Goal: Find specific page/section: Find specific page/section

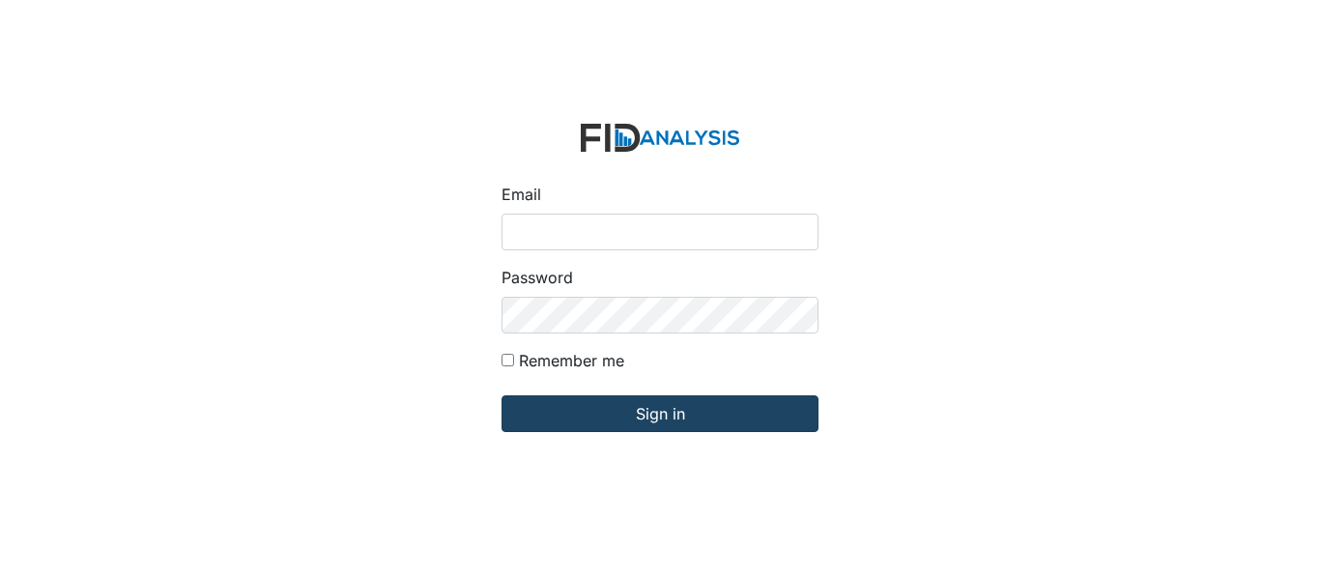
type input "[EMAIL_ADDRESS][DOMAIN_NAME]"
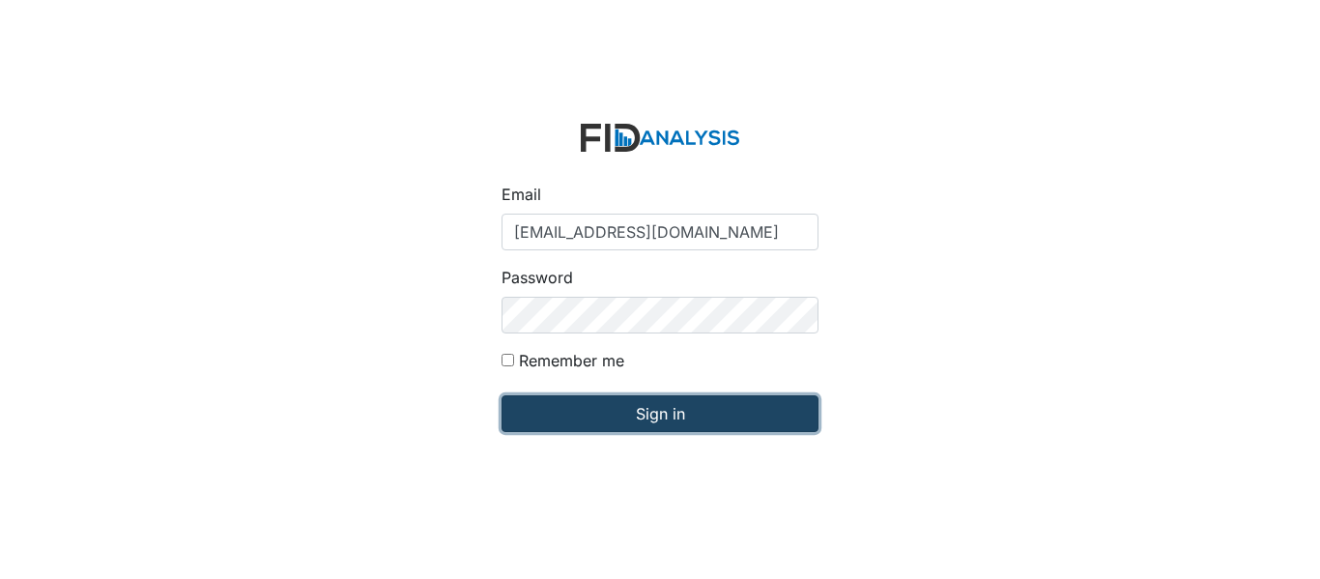
click at [645, 413] on input "Sign in" at bounding box center [660, 413] width 317 height 37
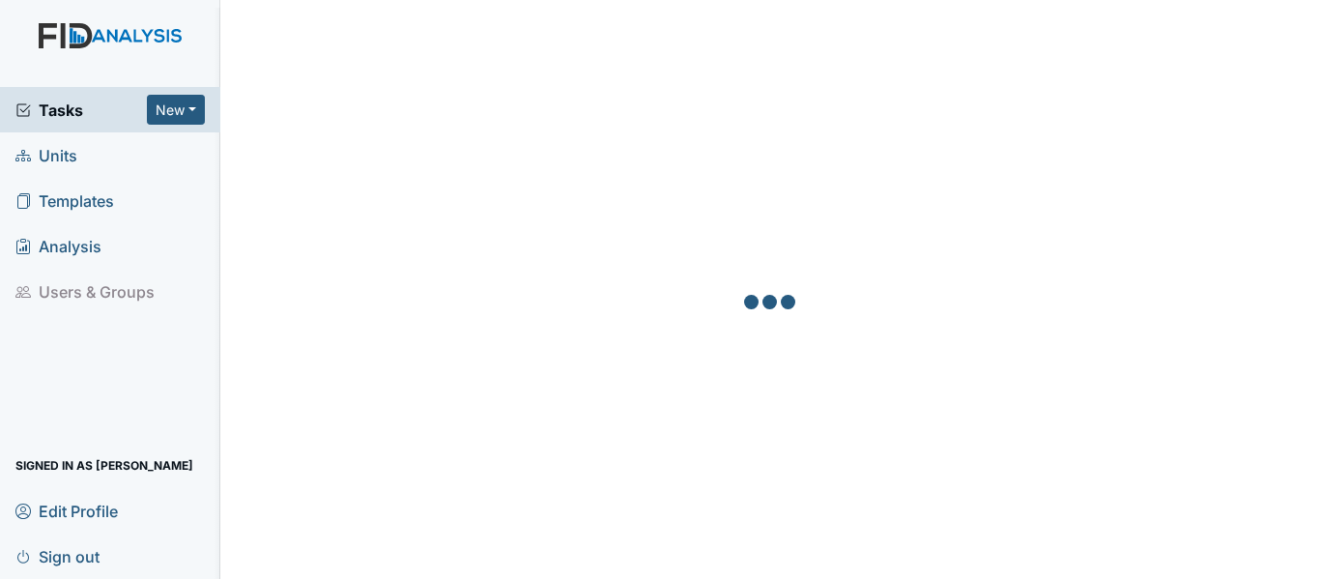
click at [46, 160] on span "Units" at bounding box center [46, 155] width 62 height 30
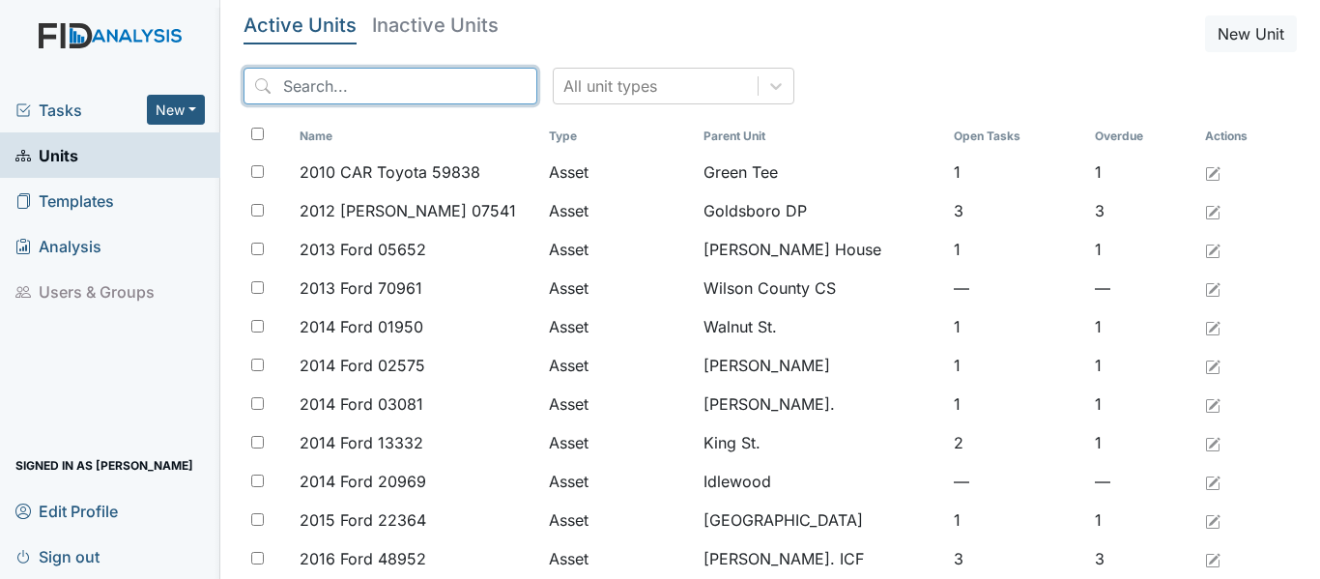
click at [288, 80] on input "search" at bounding box center [391, 86] width 294 height 37
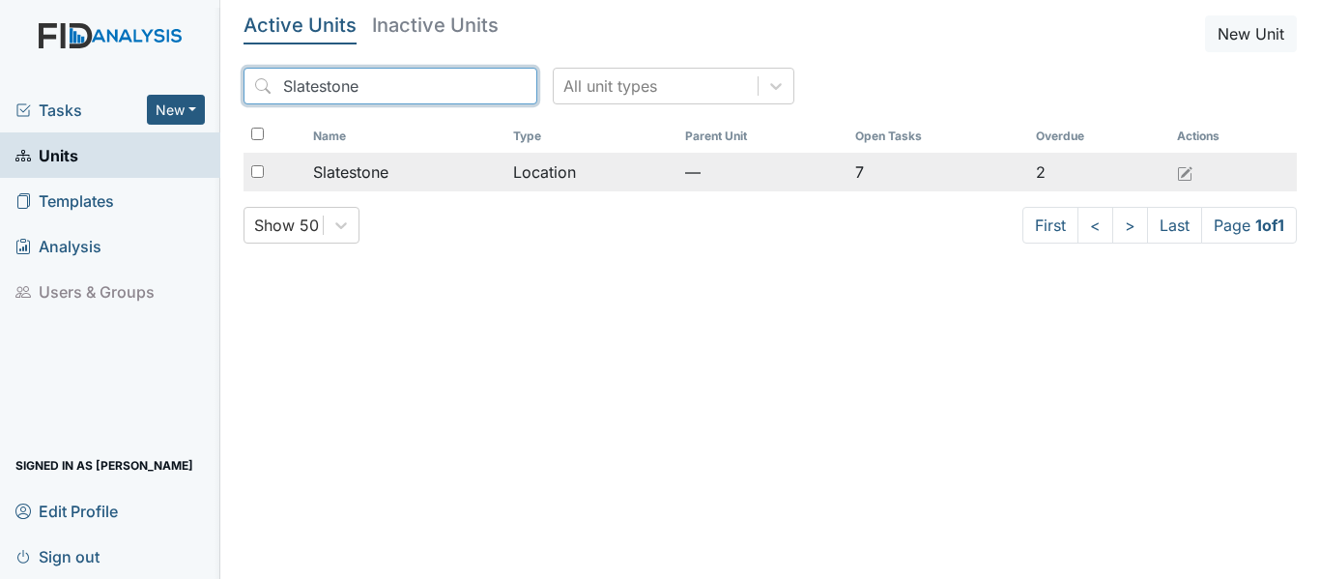
type input "Slatestone"
click at [476, 182] on div "Slatestone" at bounding box center [405, 171] width 185 height 23
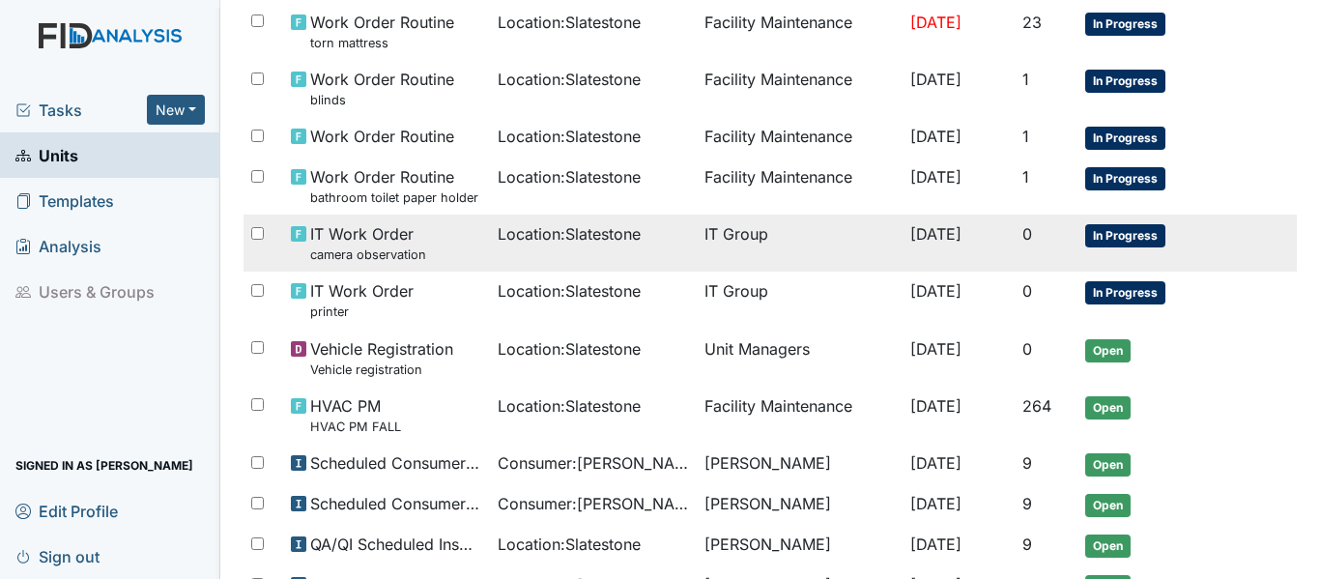
scroll to position [422, 0]
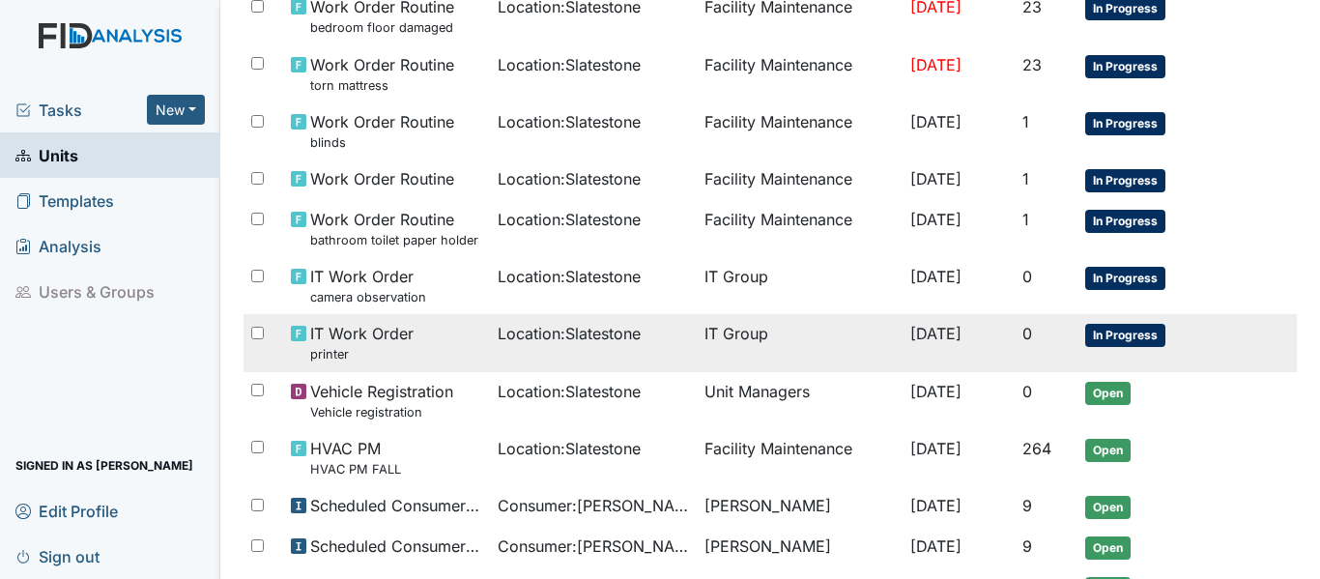
click at [1137, 327] on span "In Progress" at bounding box center [1126, 335] width 80 height 23
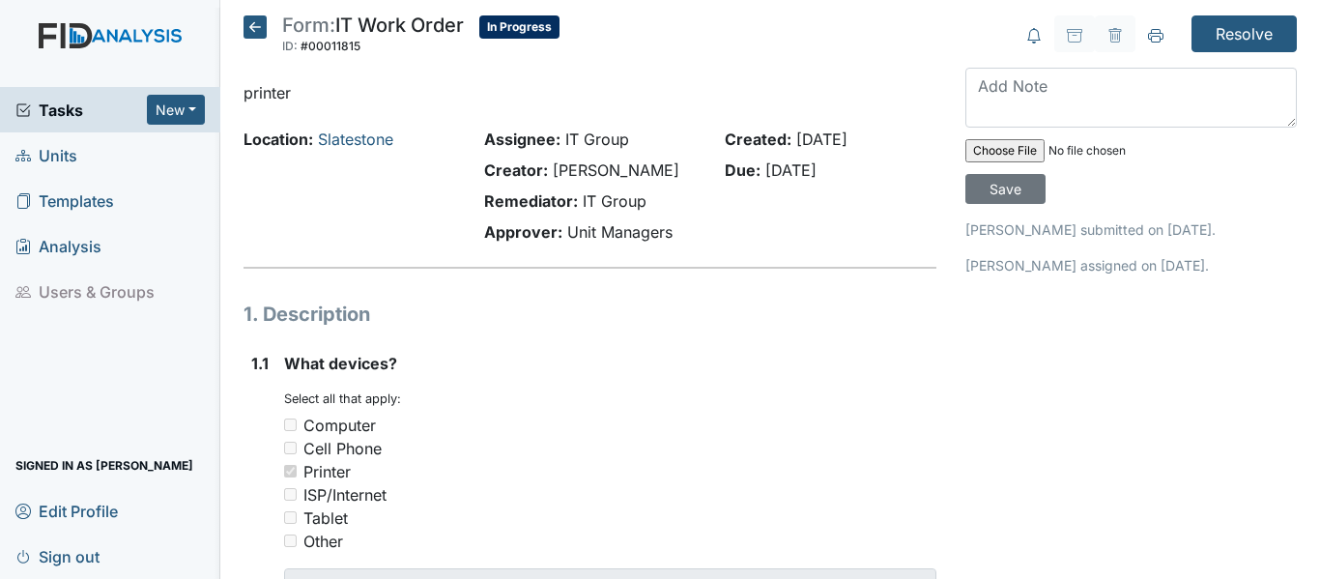
click at [247, 34] on icon at bounding box center [255, 26] width 23 height 23
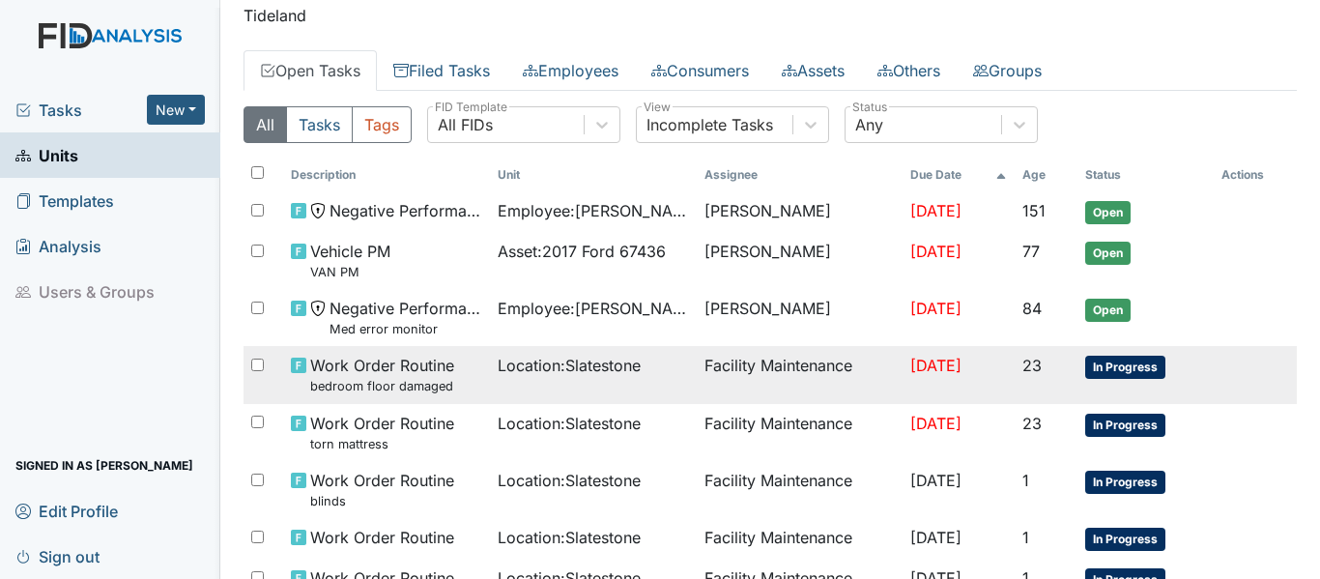
scroll to position [97, 0]
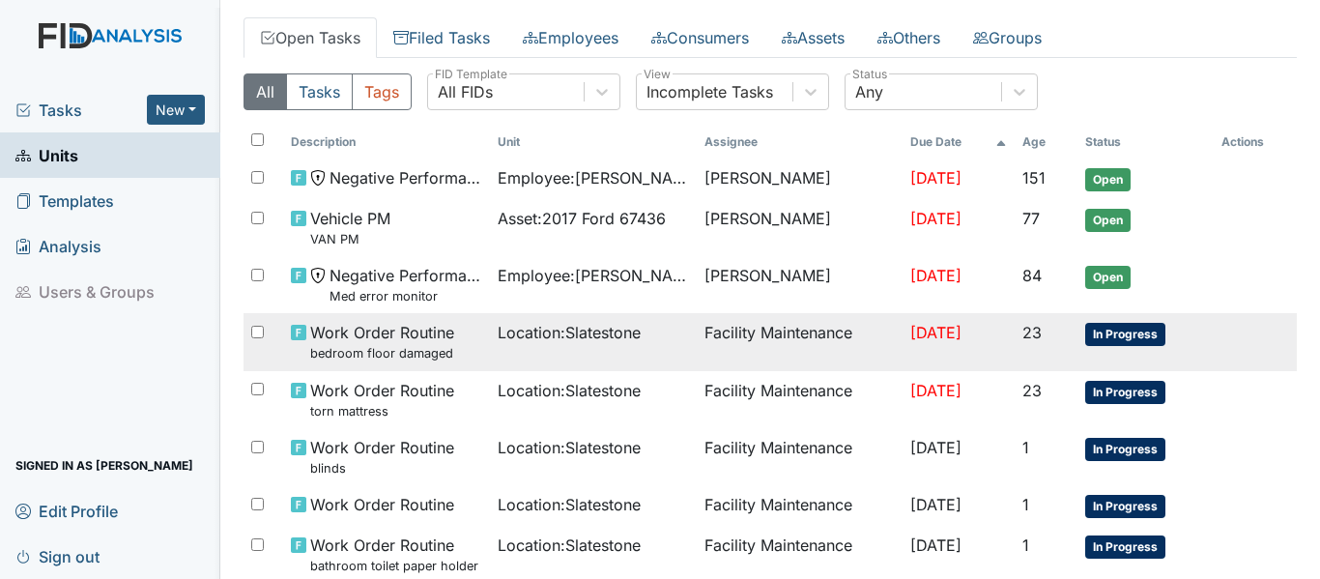
click at [1102, 329] on span "In Progress" at bounding box center [1126, 334] width 80 height 23
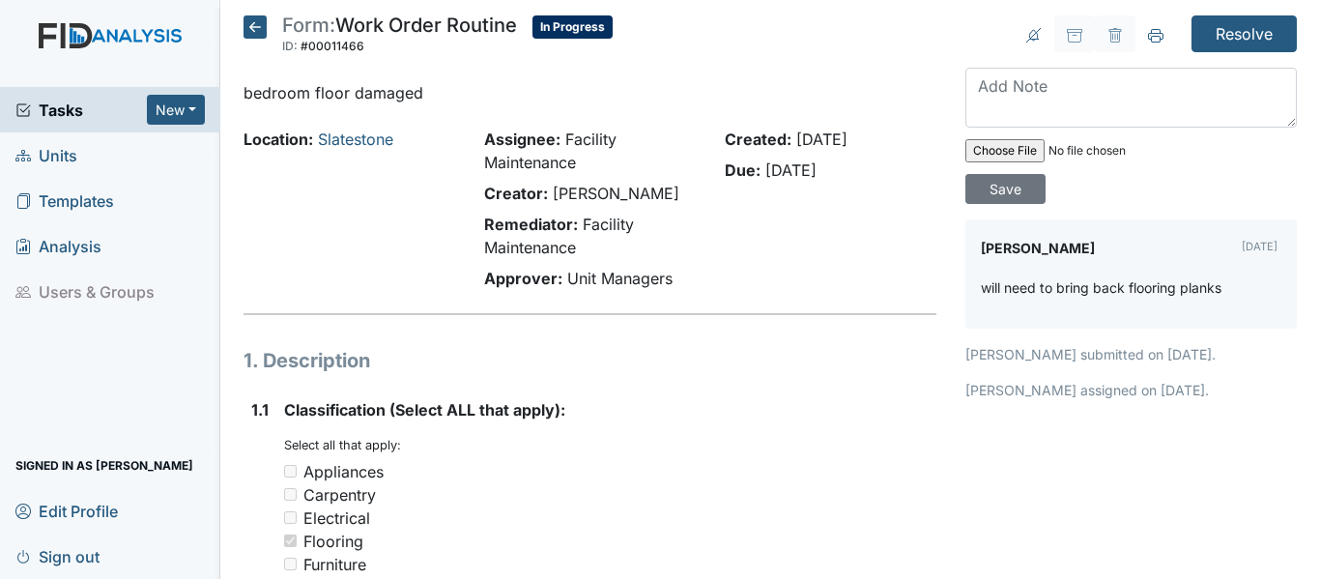
click at [246, 28] on icon at bounding box center [255, 26] width 23 height 23
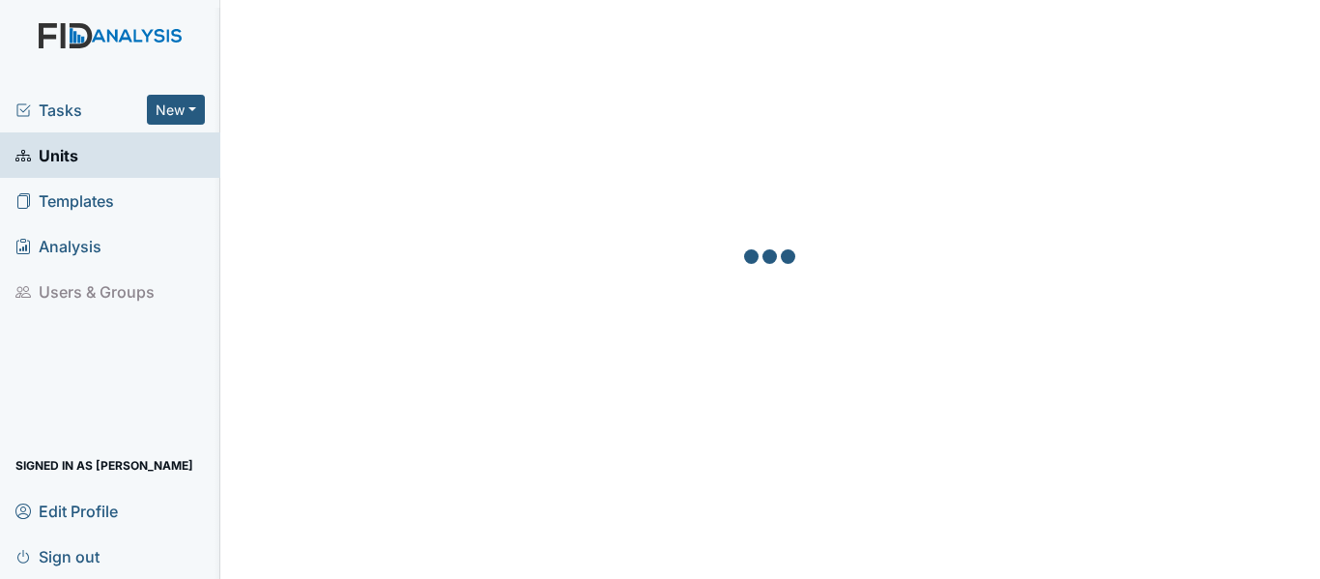
scroll to position [201, 0]
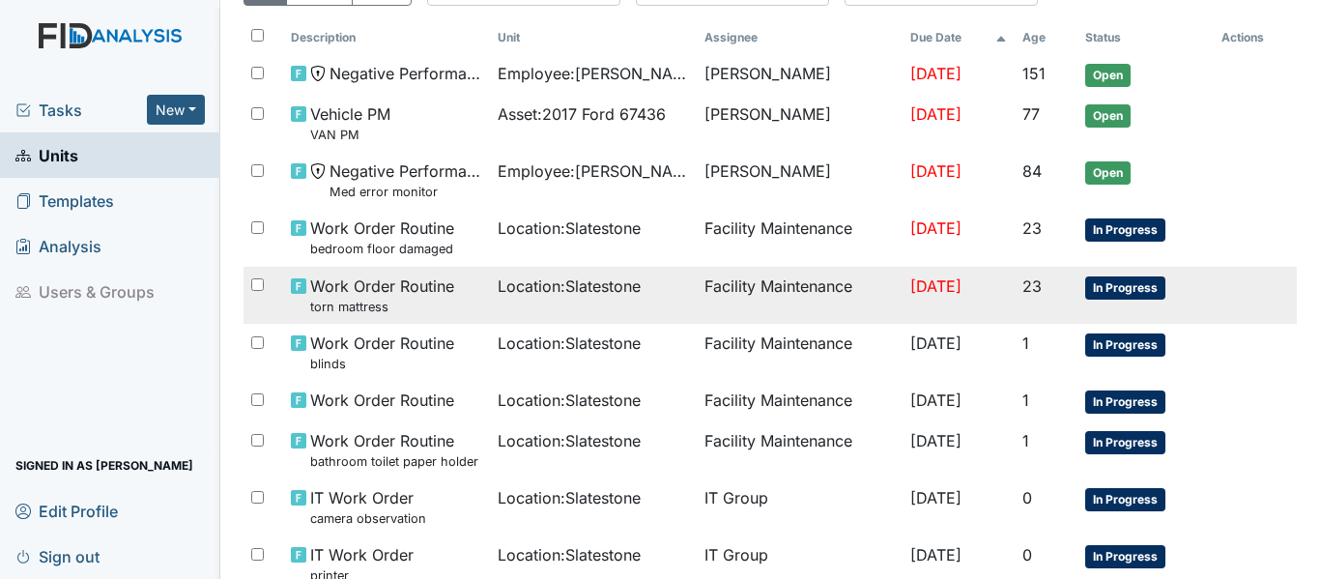
click at [1126, 288] on span "In Progress" at bounding box center [1126, 287] width 80 height 23
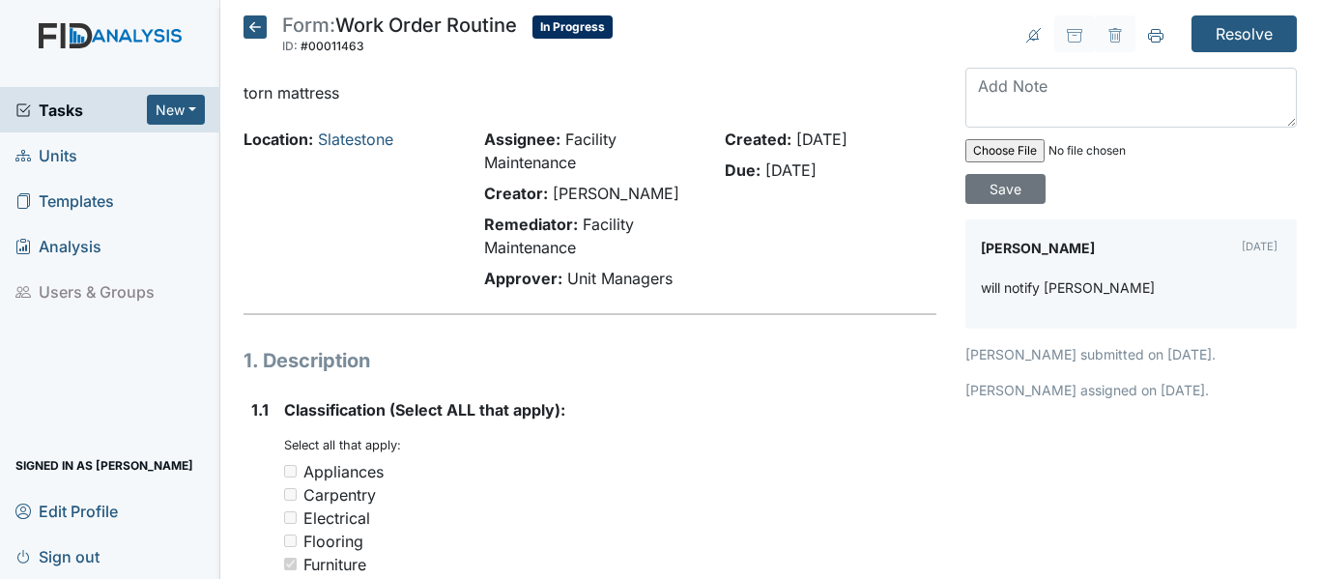
click at [256, 23] on icon at bounding box center [255, 26] width 23 height 23
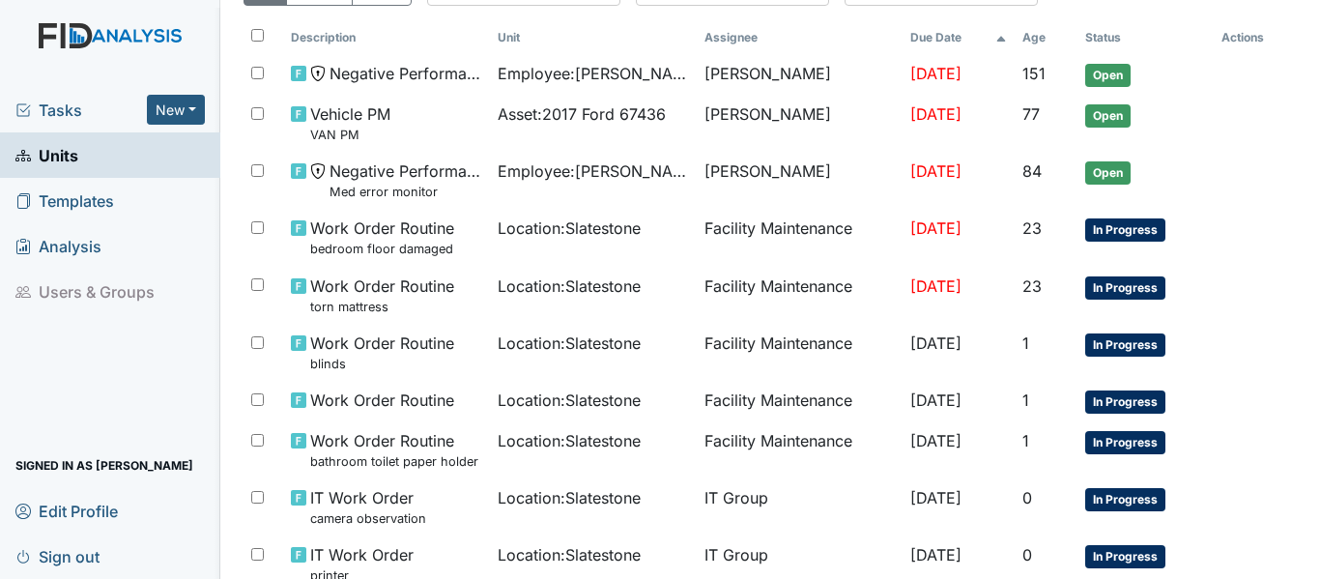
scroll to position [298, 0]
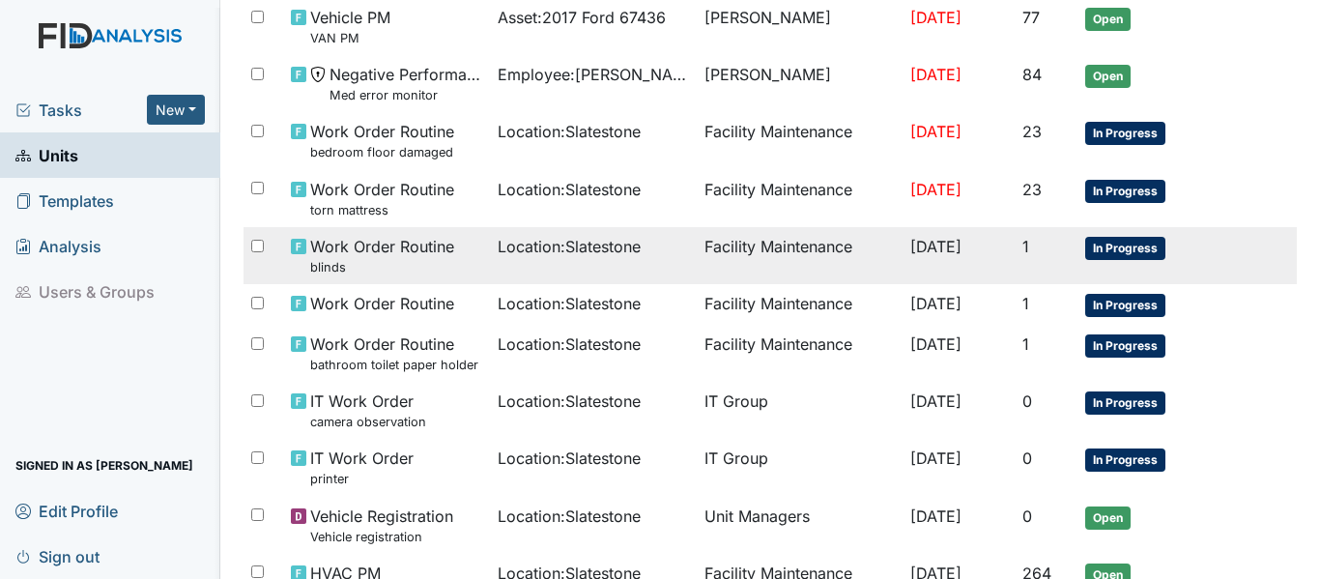
click at [1129, 250] on span "In Progress" at bounding box center [1126, 248] width 80 height 23
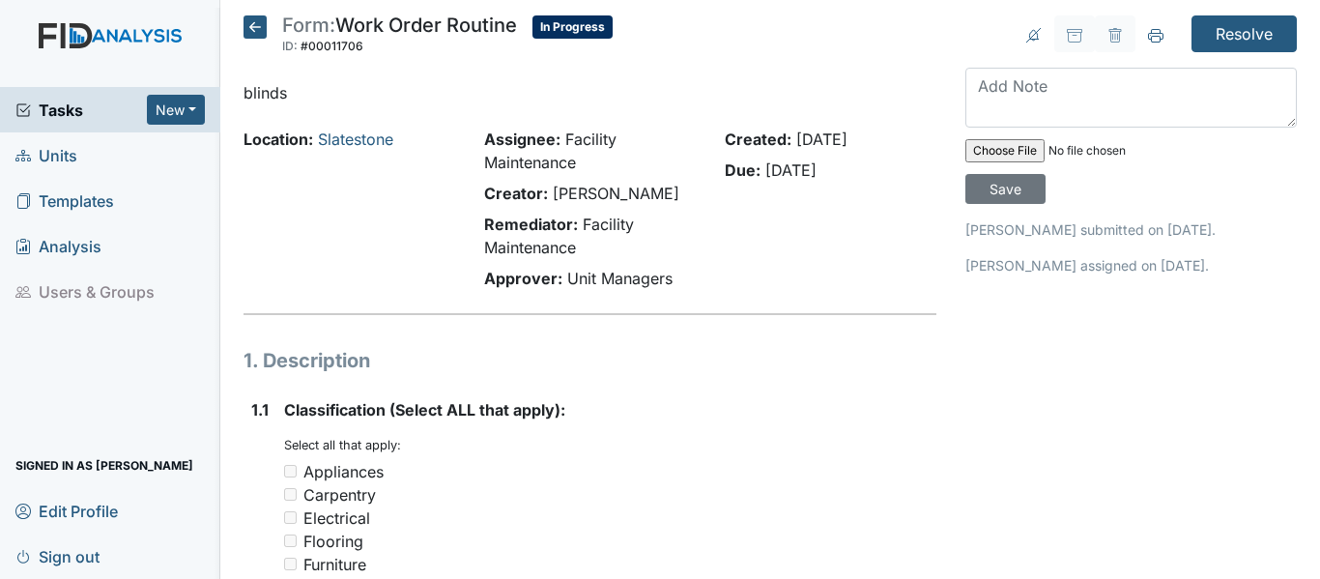
click at [247, 25] on icon at bounding box center [255, 26] width 23 height 23
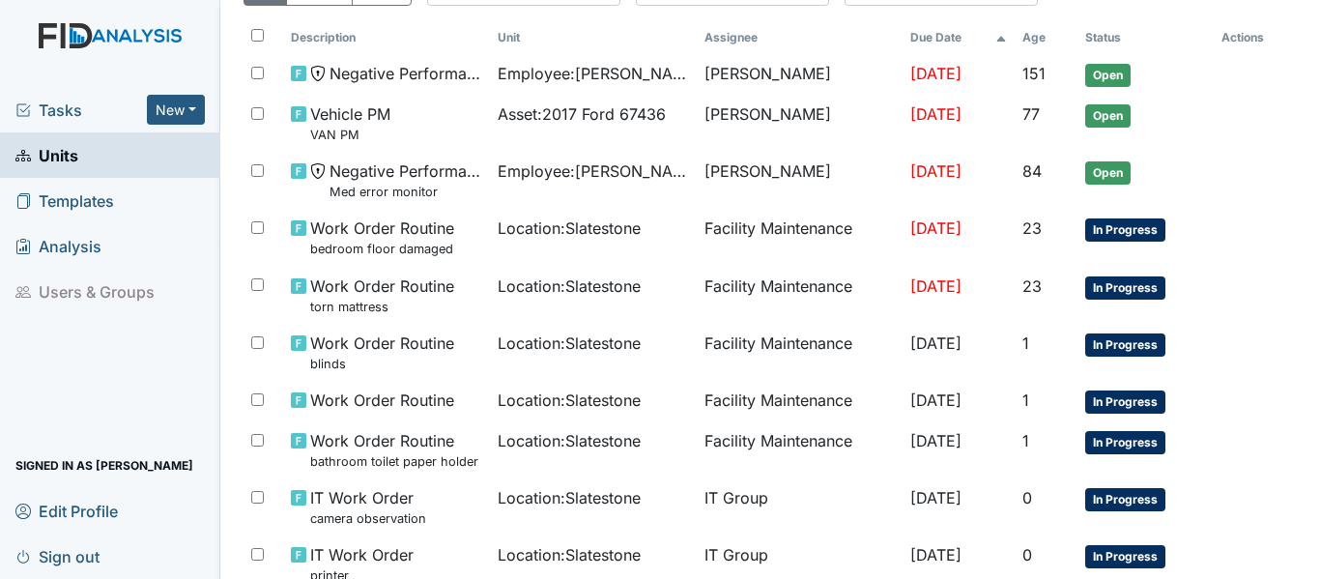
scroll to position [712, 0]
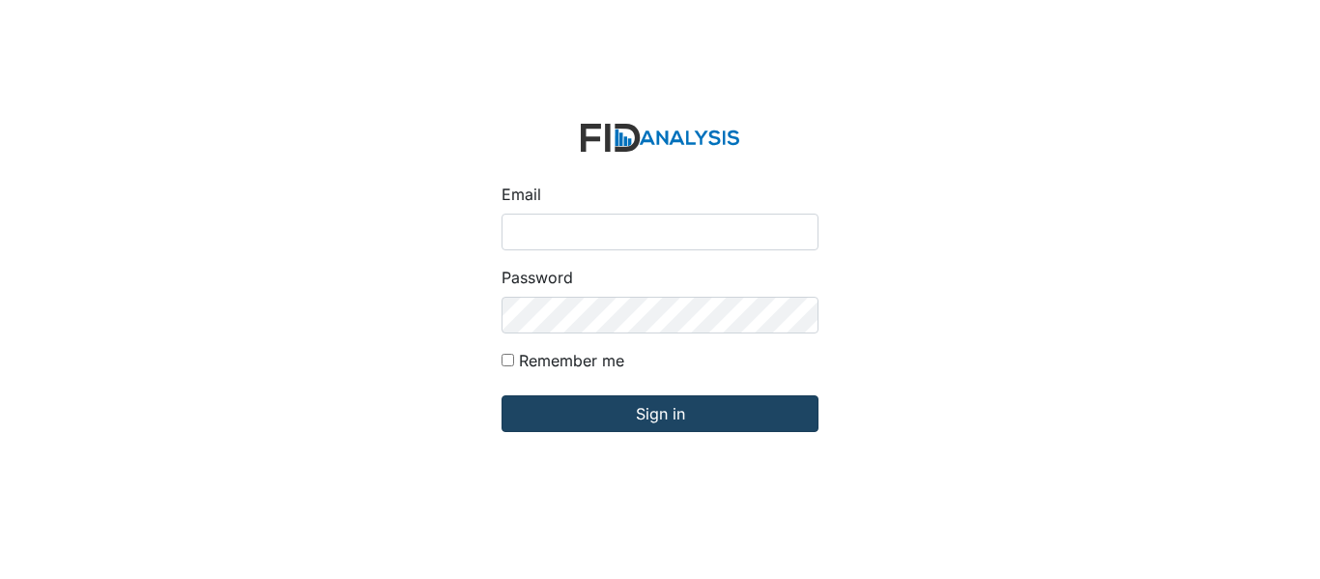
type input "[EMAIL_ADDRESS][DOMAIN_NAME]"
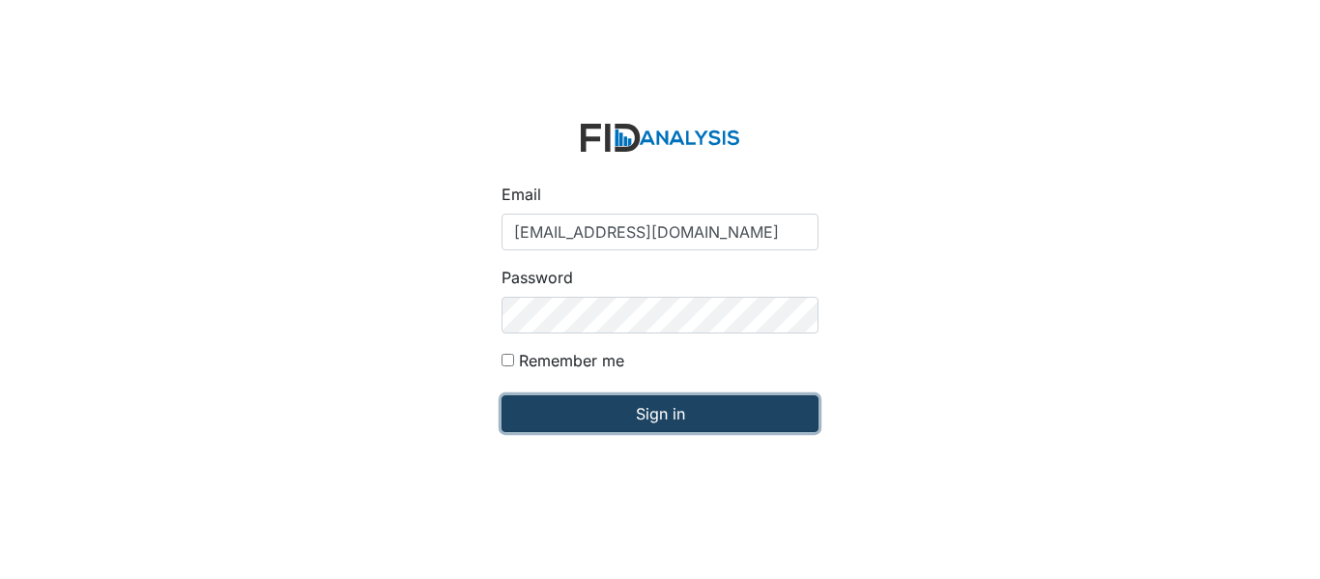
click at [601, 424] on input "Sign in" at bounding box center [660, 413] width 317 height 37
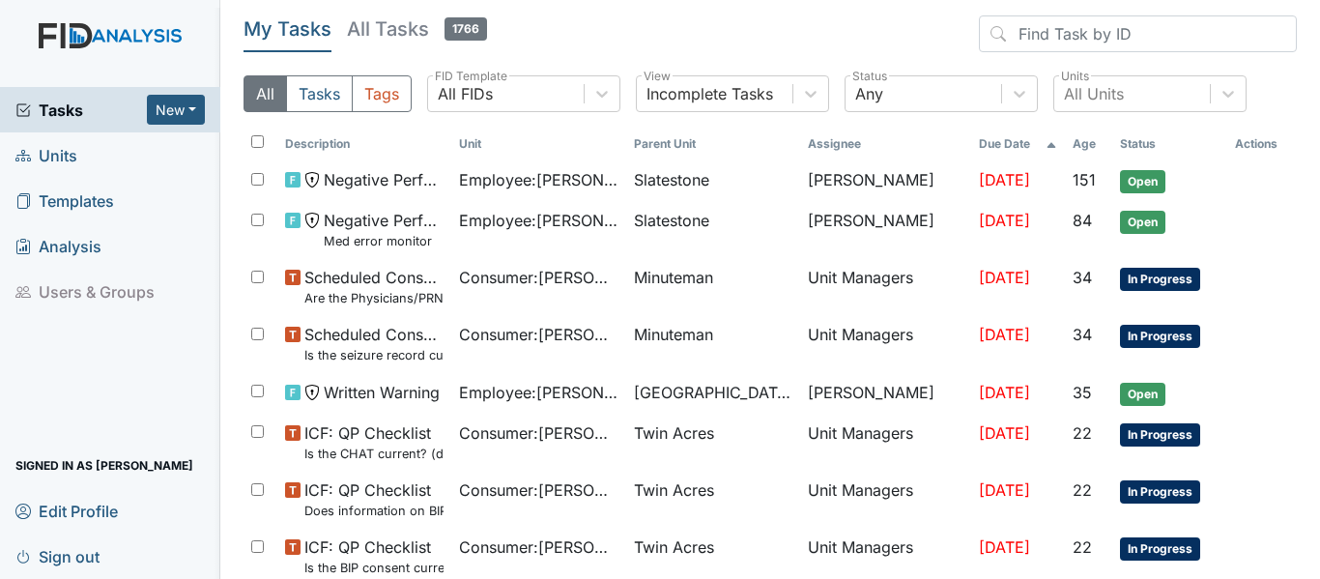
click at [58, 140] on span "Units" at bounding box center [46, 155] width 62 height 30
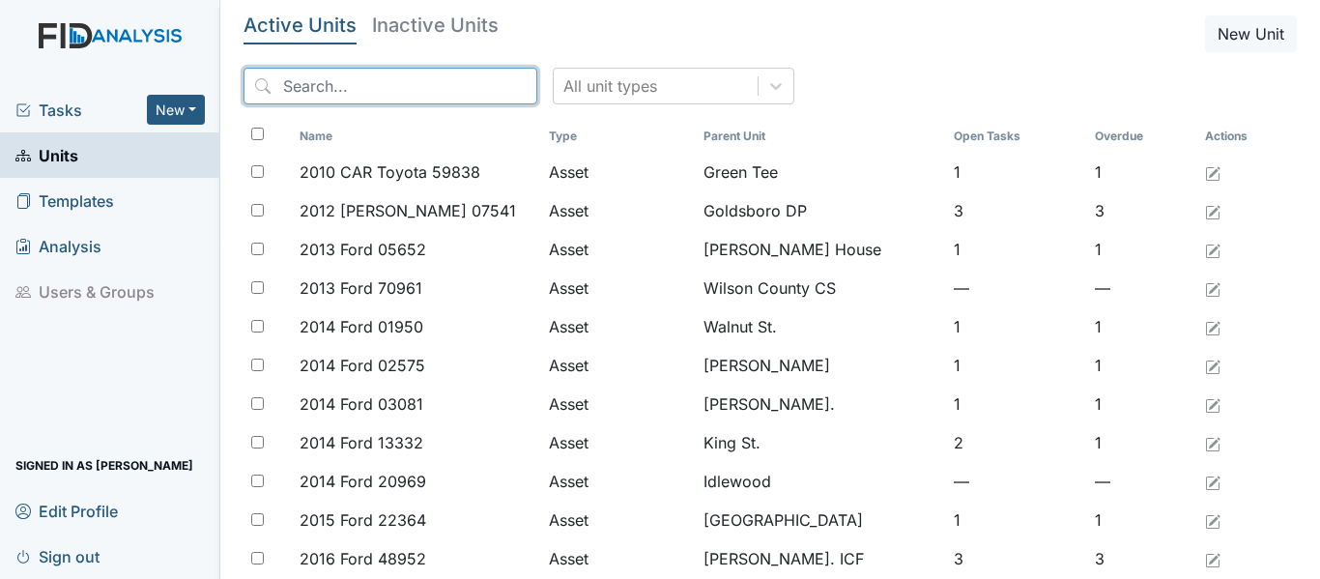
click at [291, 90] on input "search" at bounding box center [391, 86] width 294 height 37
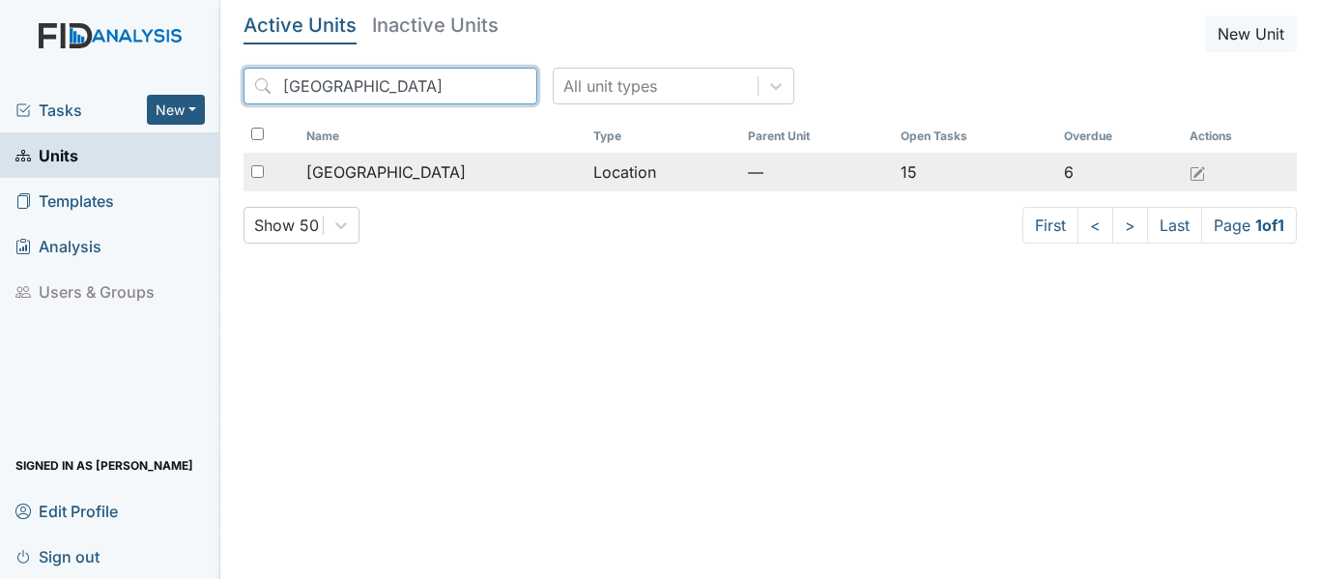
type input "Beaufort"
click at [586, 163] on td "Location" at bounding box center [663, 172] width 155 height 39
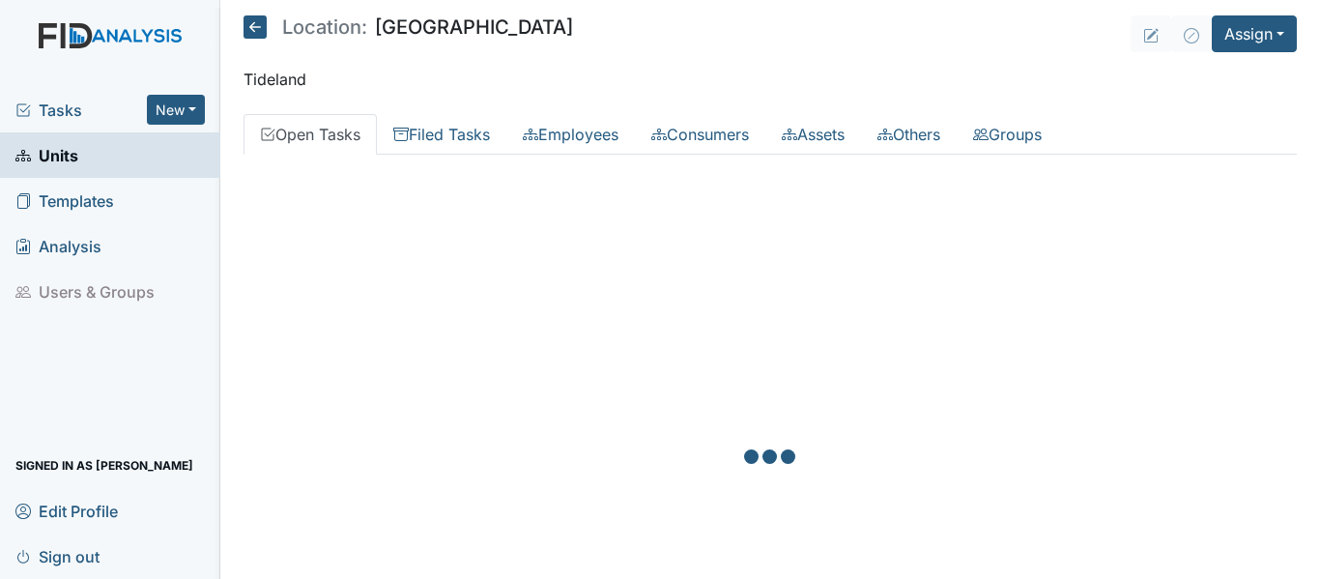
click at [576, 163] on div "Add Employee Add Consumer Add Asset Add Other Accounting Clerks [PERSON_NAME] F…" at bounding box center [771, 460] width 1054 height 610
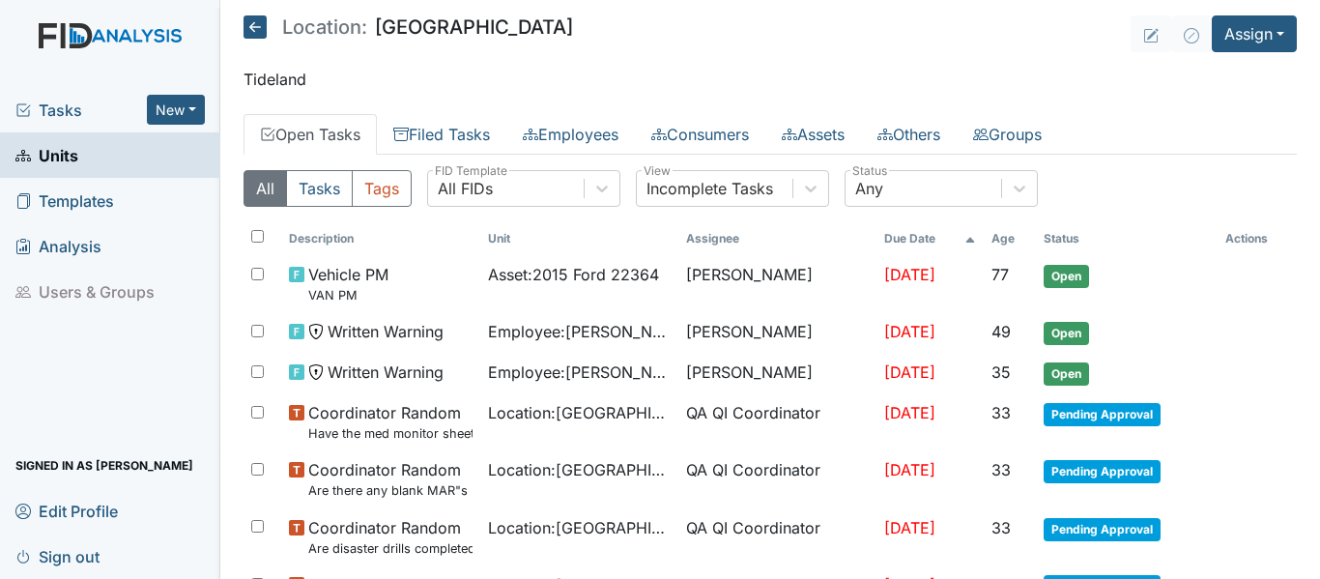
click at [249, 18] on icon at bounding box center [255, 26] width 23 height 23
